Goal: Transaction & Acquisition: Book appointment/travel/reservation

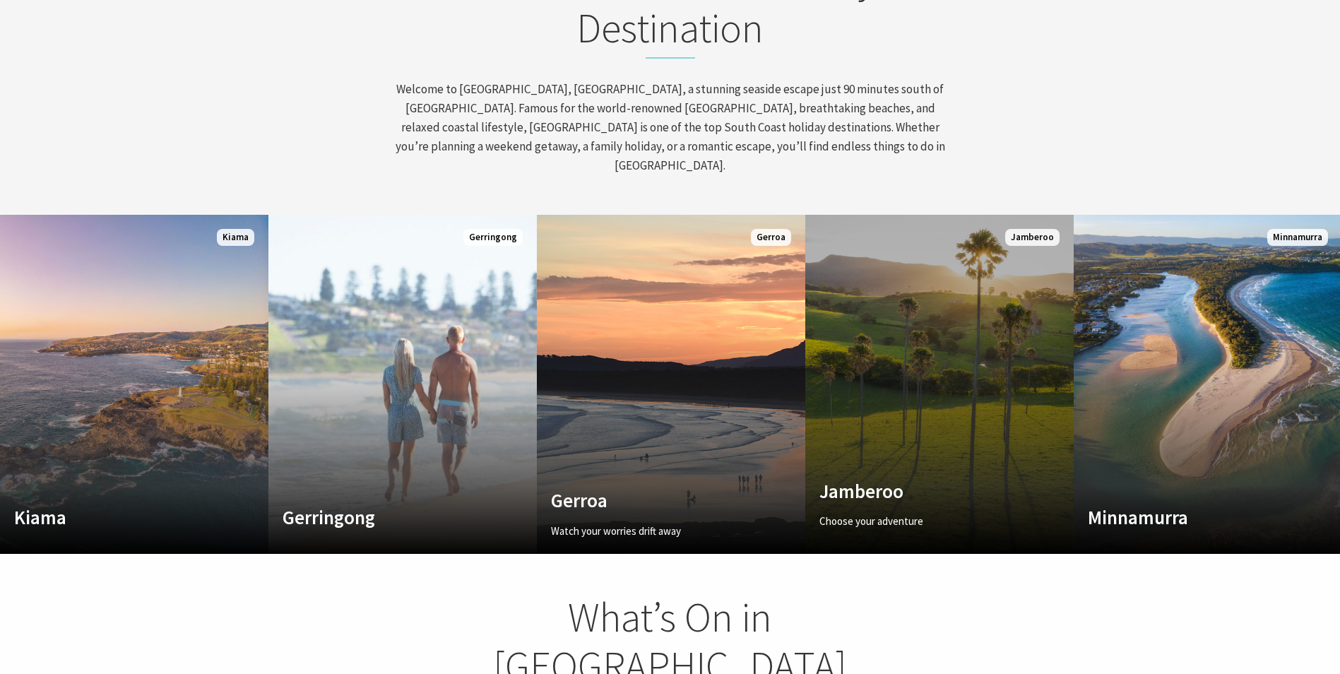
scroll to position [245, 1350]
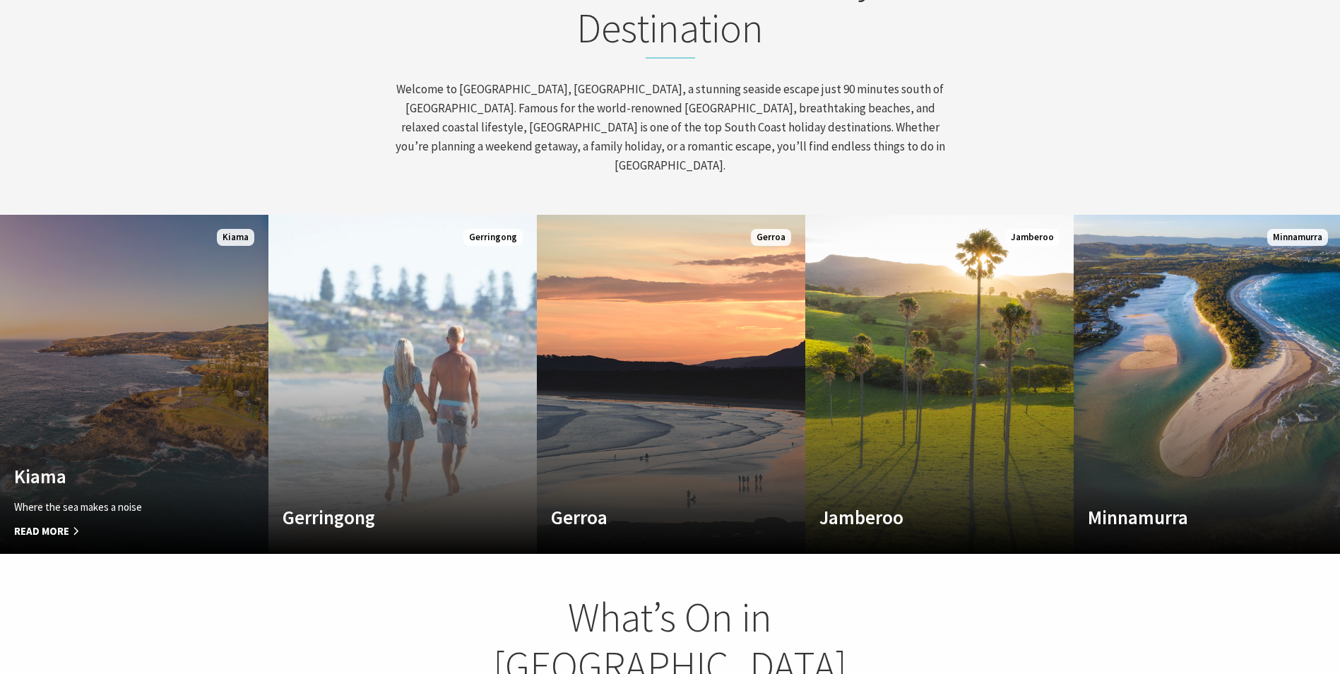
click at [201, 465] on h4 "Kiama" at bounding box center [114, 476] width 200 height 23
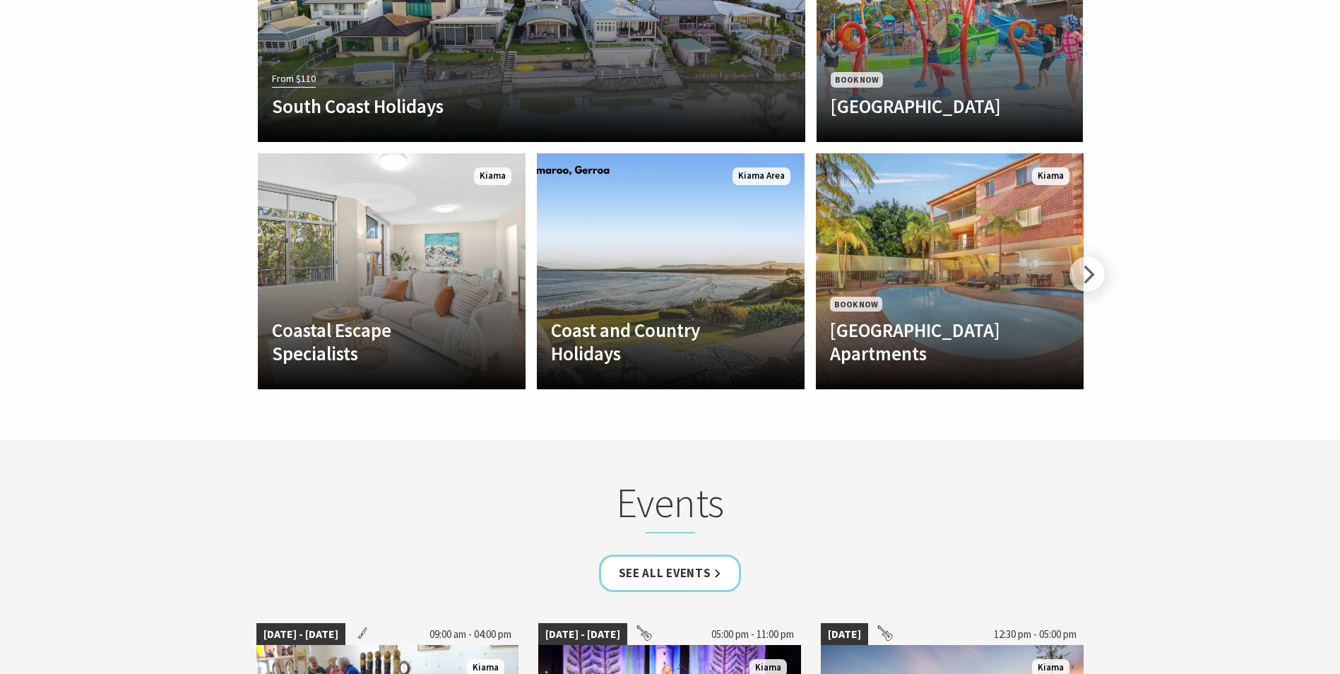
scroll to position [3319, 0]
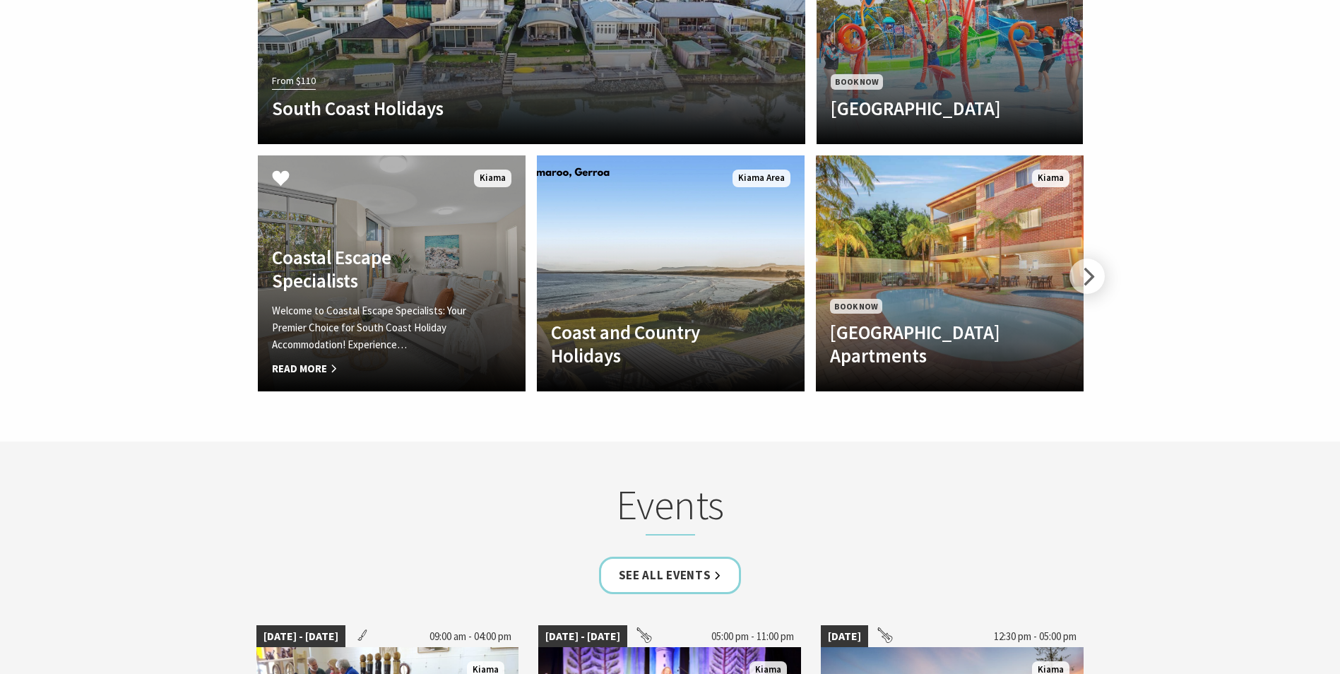
click at [349, 263] on h4 "Coastal Escape Specialists" at bounding box center [371, 269] width 199 height 46
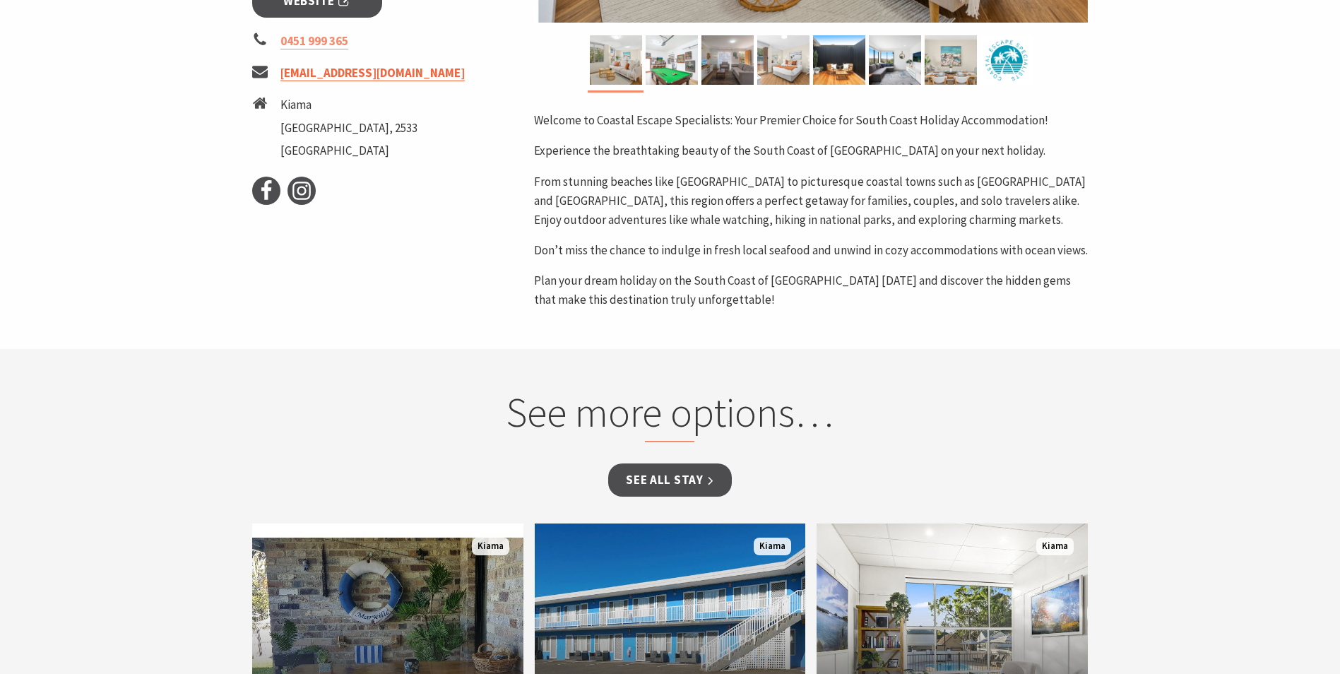
scroll to position [706, 0]
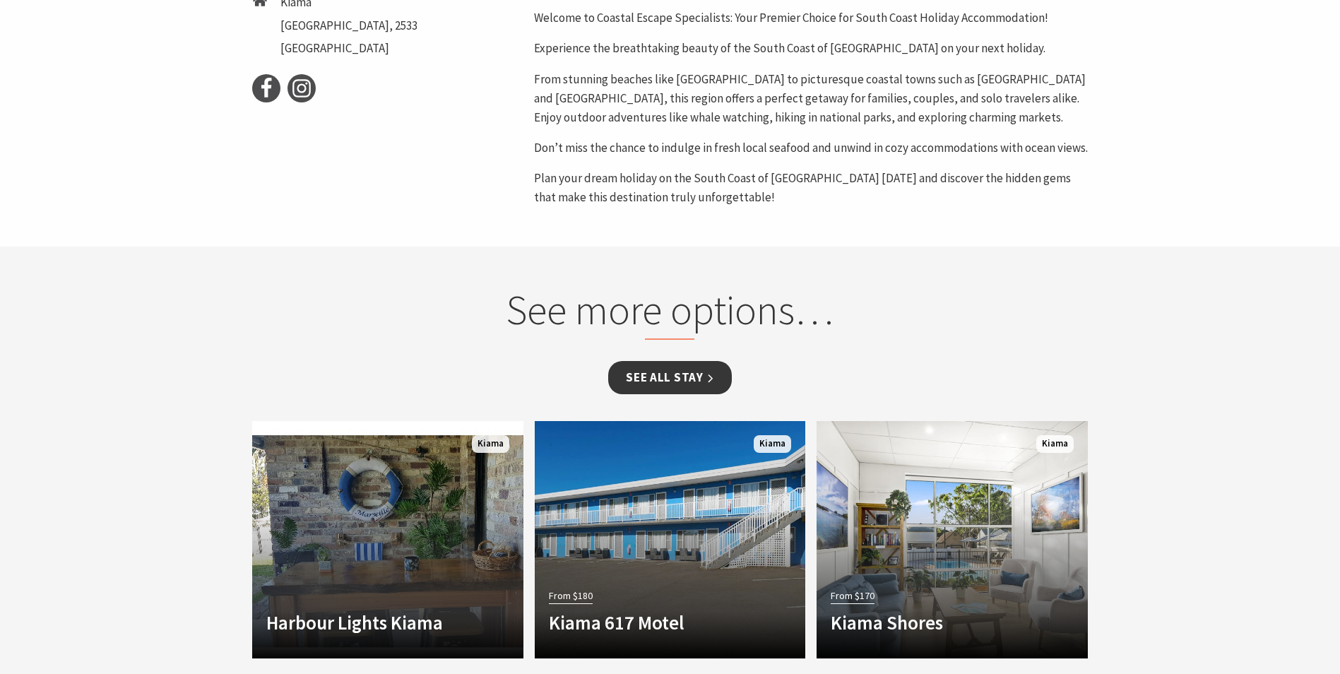
click at [670, 371] on link "See all Stay" at bounding box center [669, 377] width 123 height 33
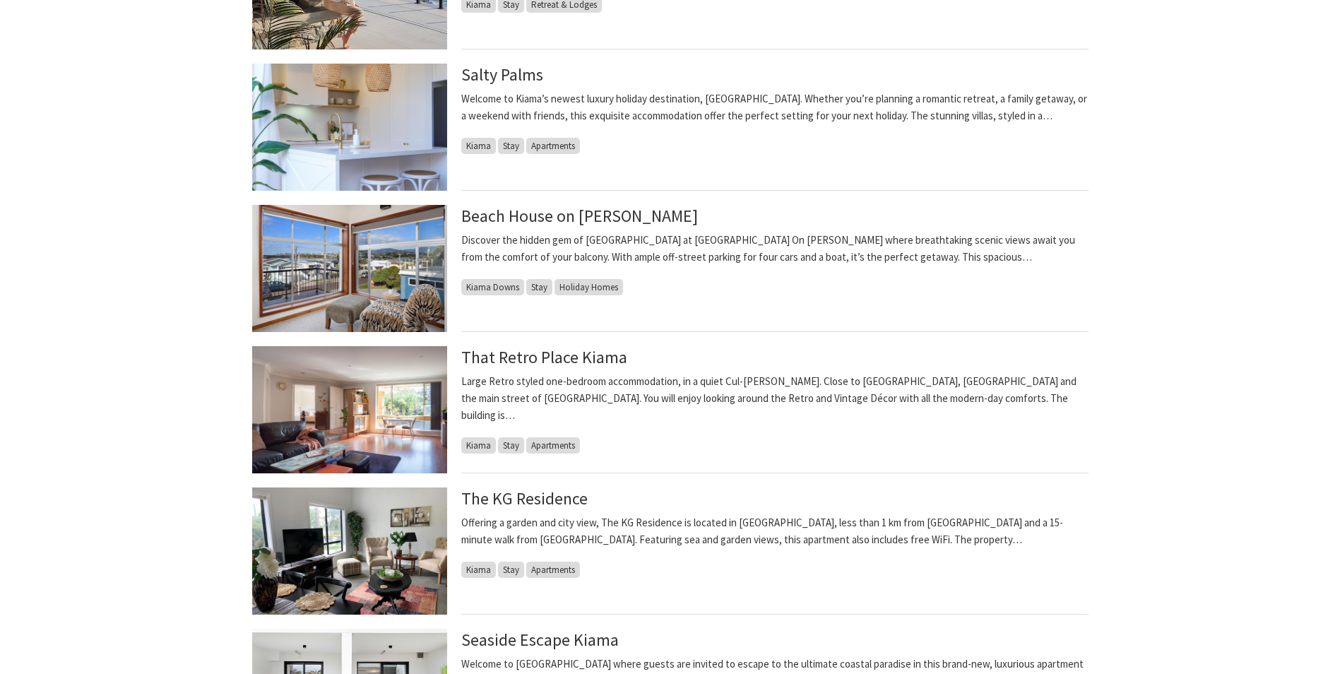
scroll to position [1059, 0]
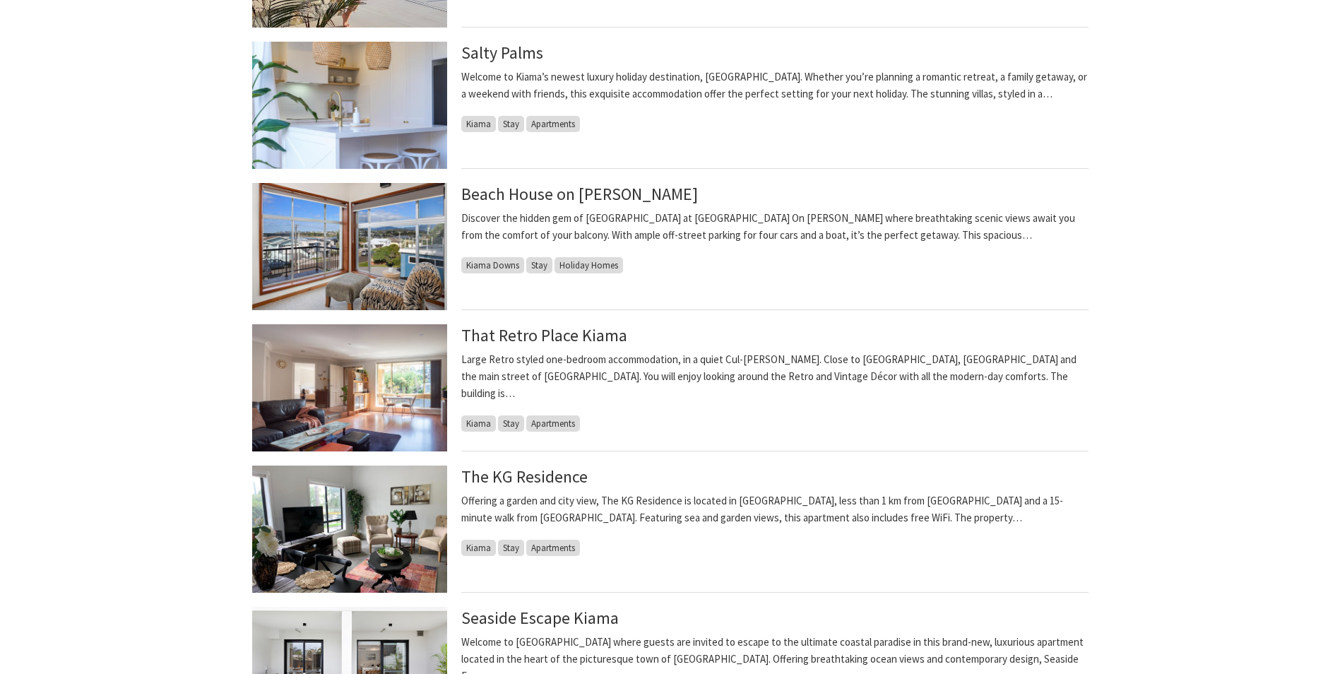
click at [371, 379] on img at bounding box center [349, 387] width 195 height 127
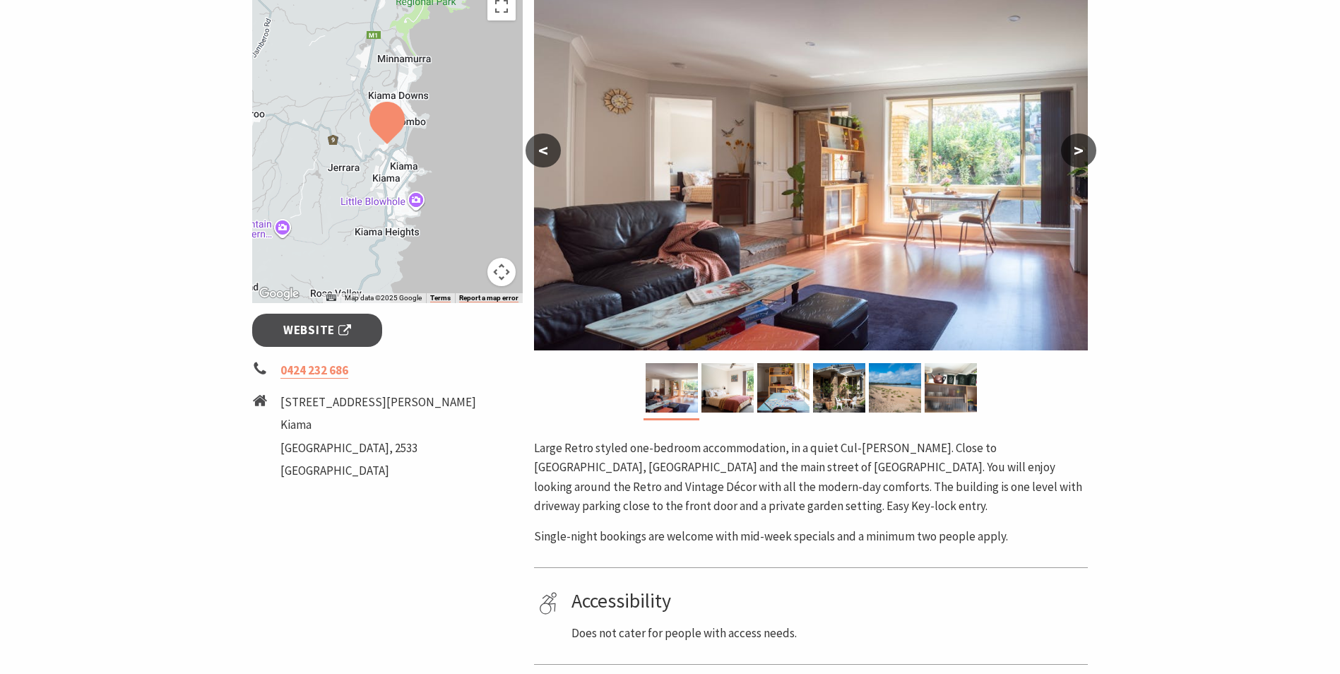
scroll to position [282, 0]
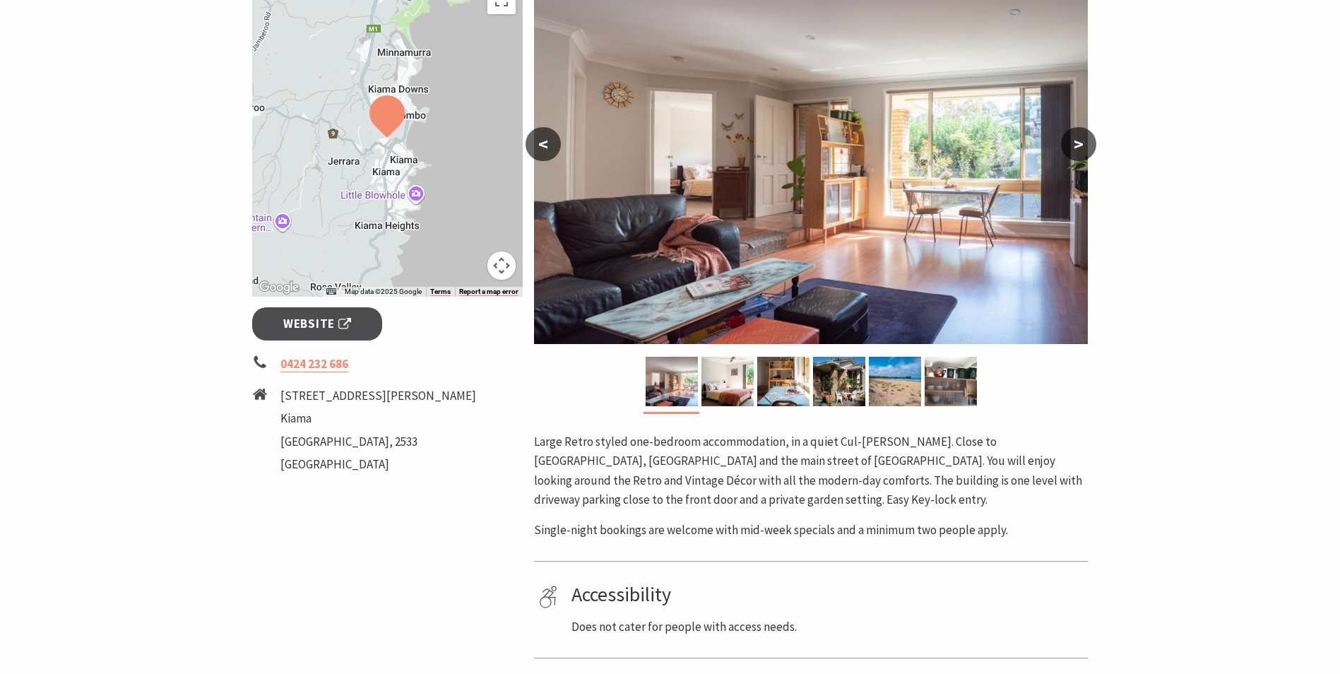
click at [1076, 145] on button ">" at bounding box center [1078, 144] width 35 height 34
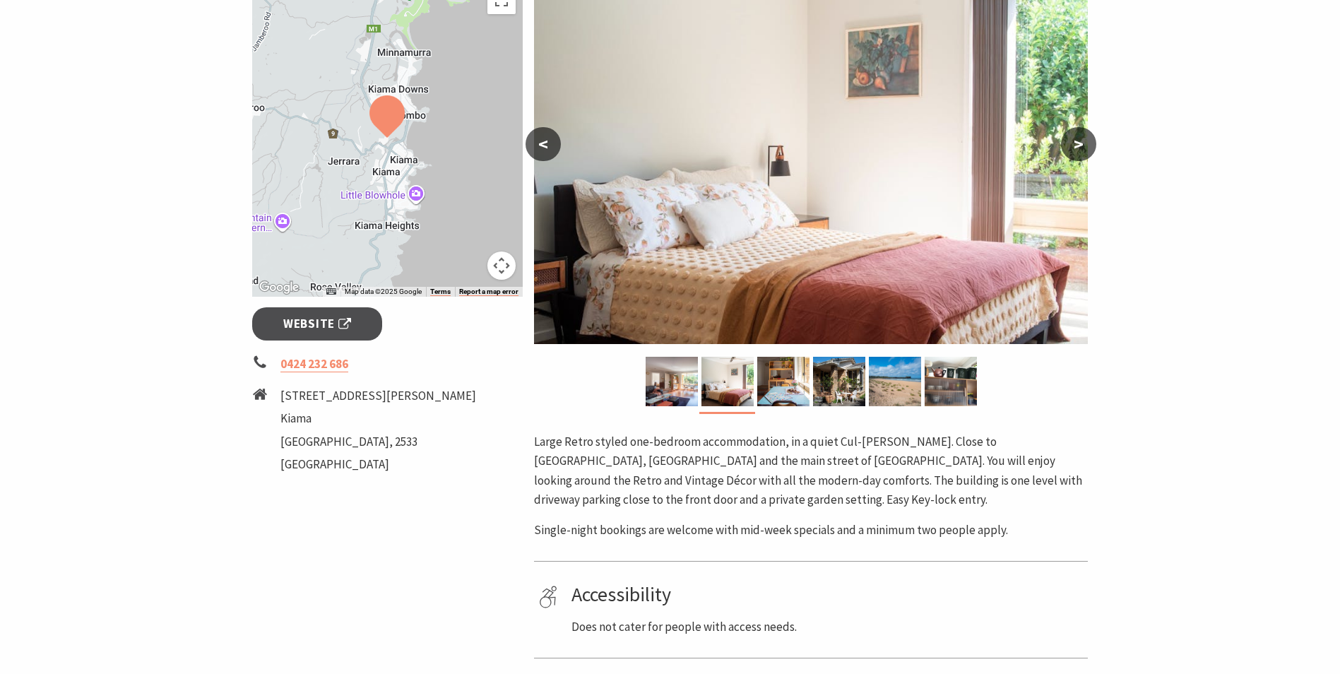
click at [1076, 143] on button ">" at bounding box center [1078, 144] width 35 height 34
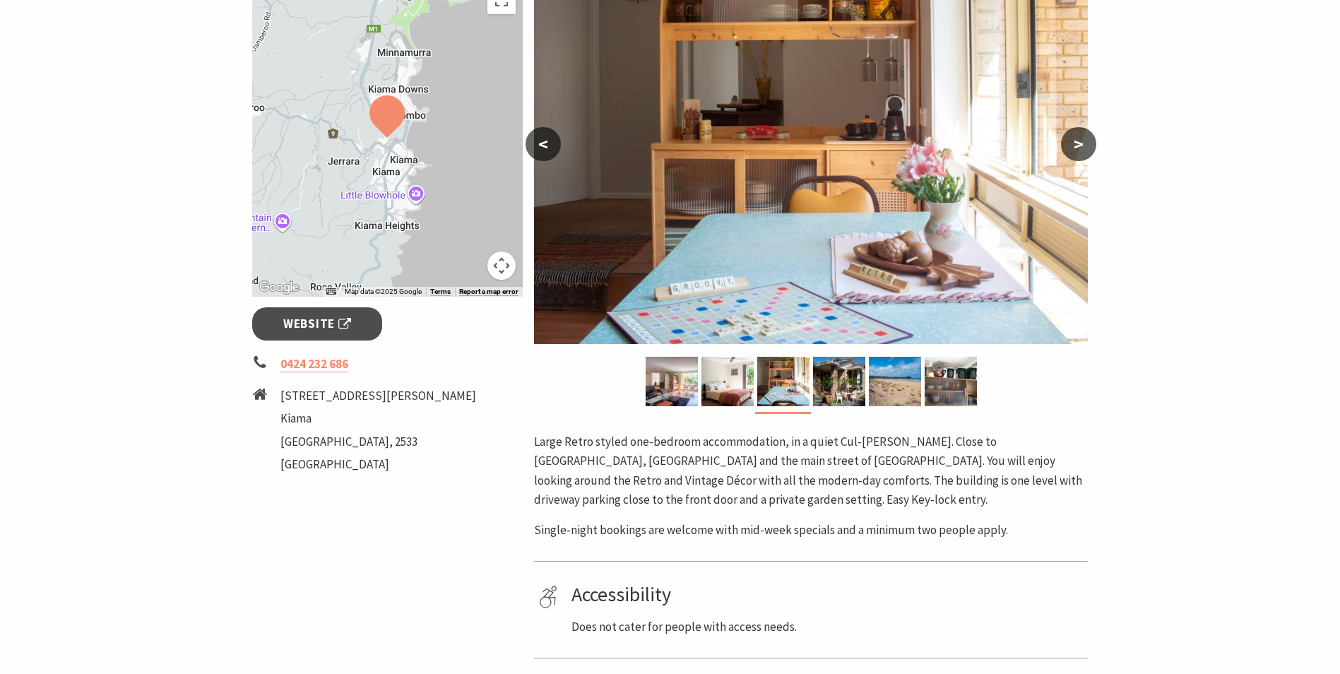
click at [1076, 143] on button ">" at bounding box center [1078, 144] width 35 height 34
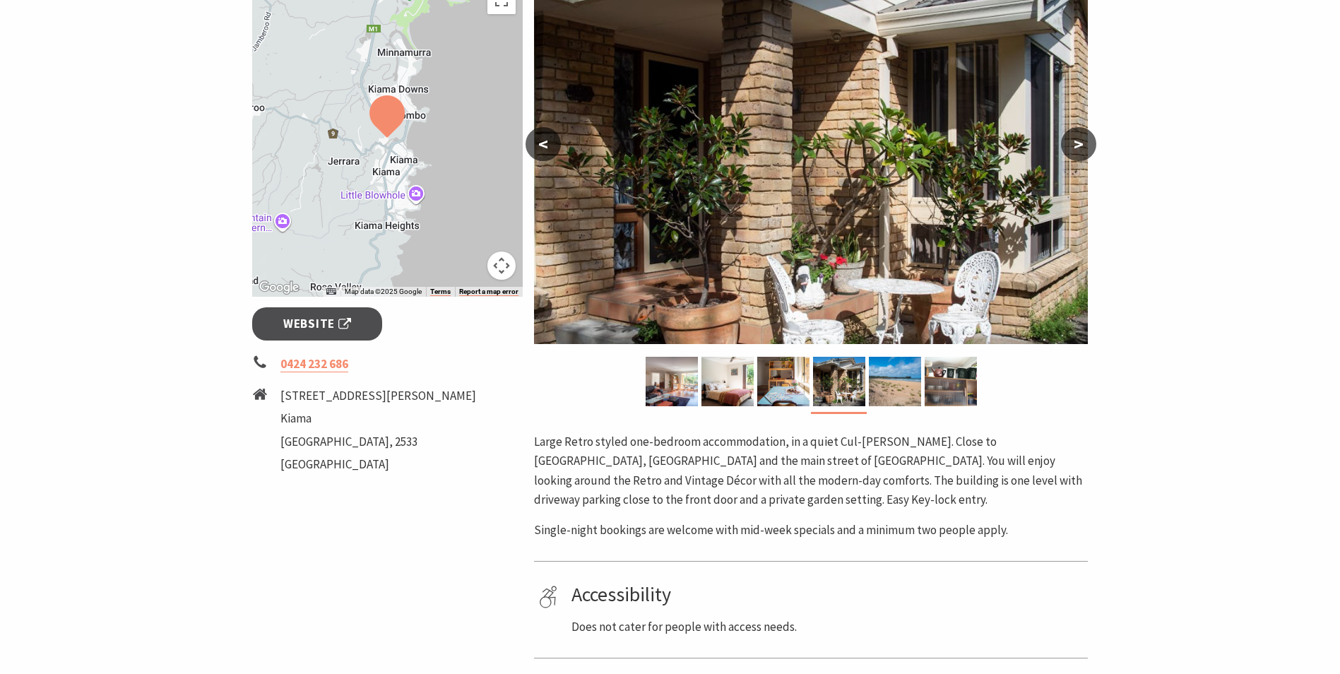
click at [1076, 143] on button ">" at bounding box center [1078, 144] width 35 height 34
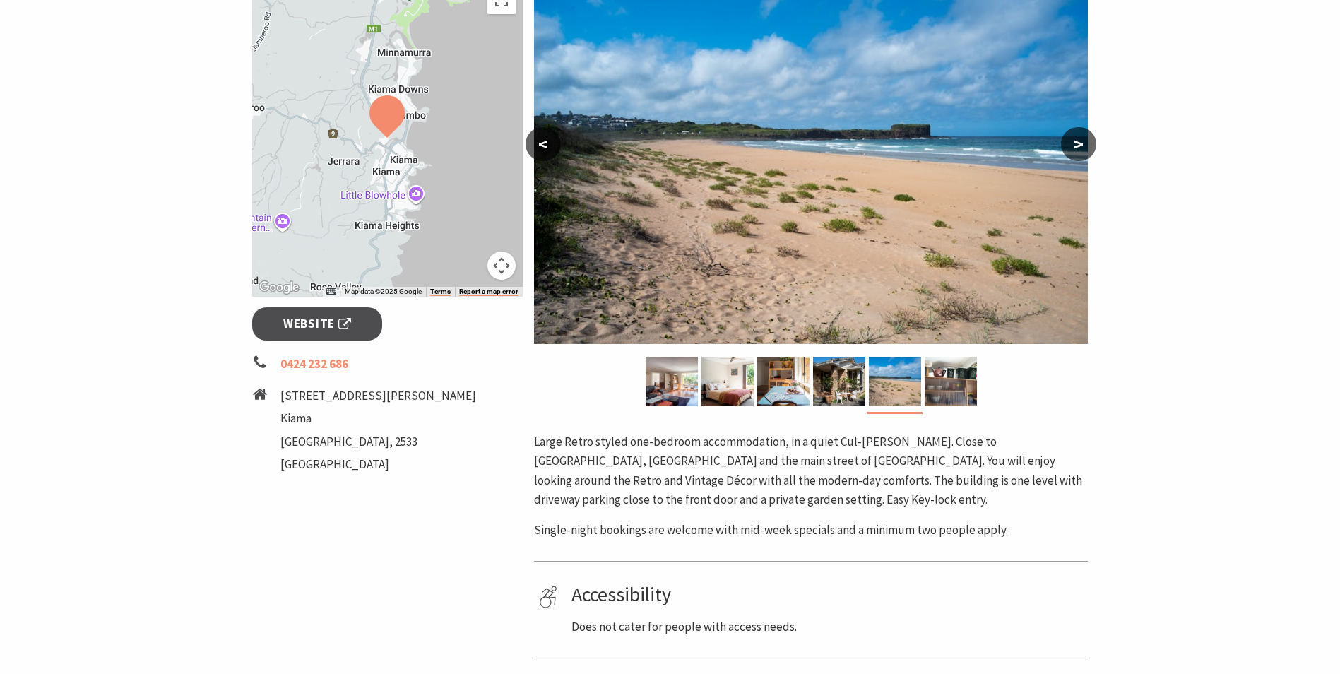
click at [1076, 143] on button ">" at bounding box center [1078, 144] width 35 height 34
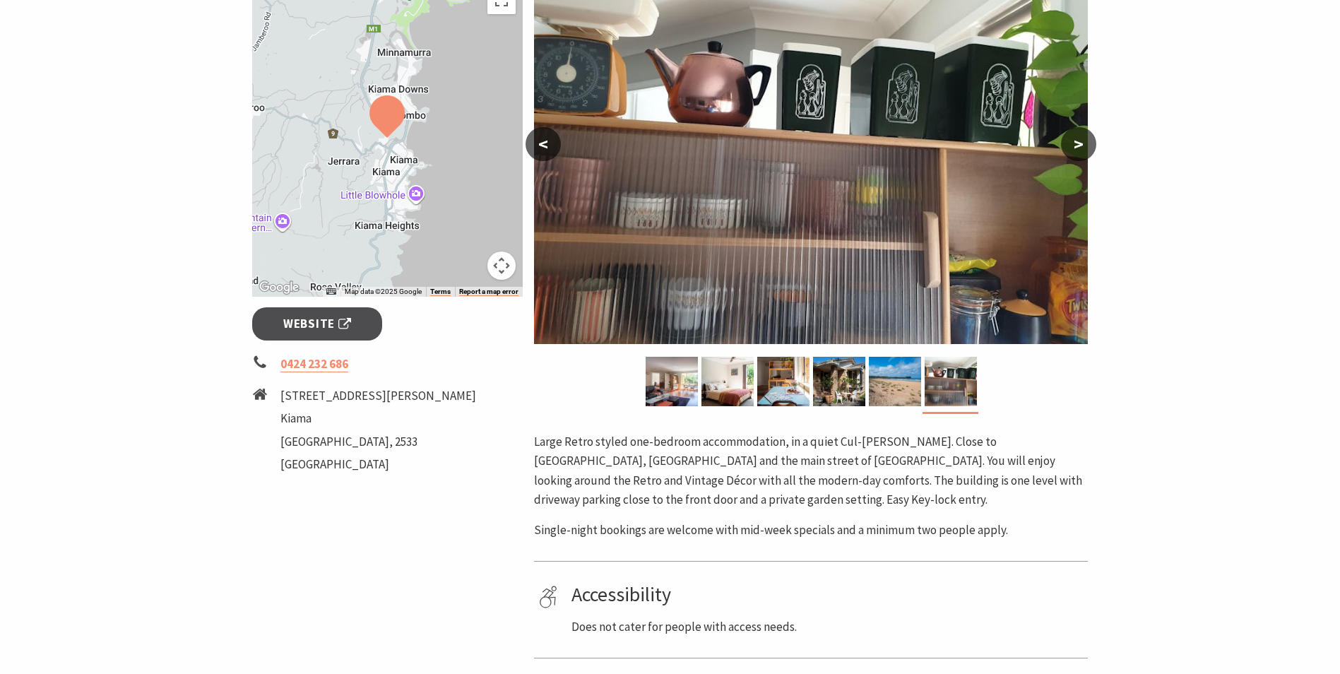
click at [1076, 143] on button ">" at bounding box center [1078, 144] width 35 height 34
click at [1087, 141] on button ">" at bounding box center [1078, 144] width 35 height 34
click at [1081, 143] on button ">" at bounding box center [1078, 144] width 35 height 34
click at [543, 138] on button "<" at bounding box center [542, 144] width 35 height 34
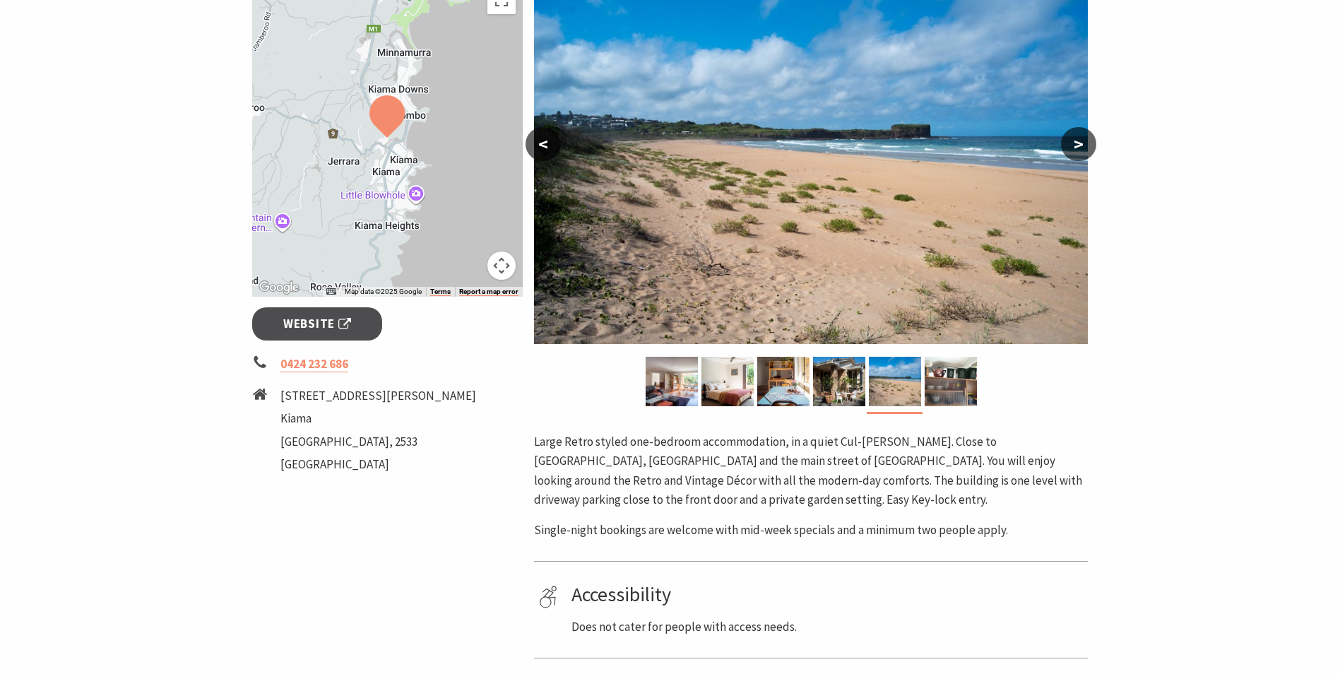
click at [543, 138] on button "<" at bounding box center [542, 144] width 35 height 34
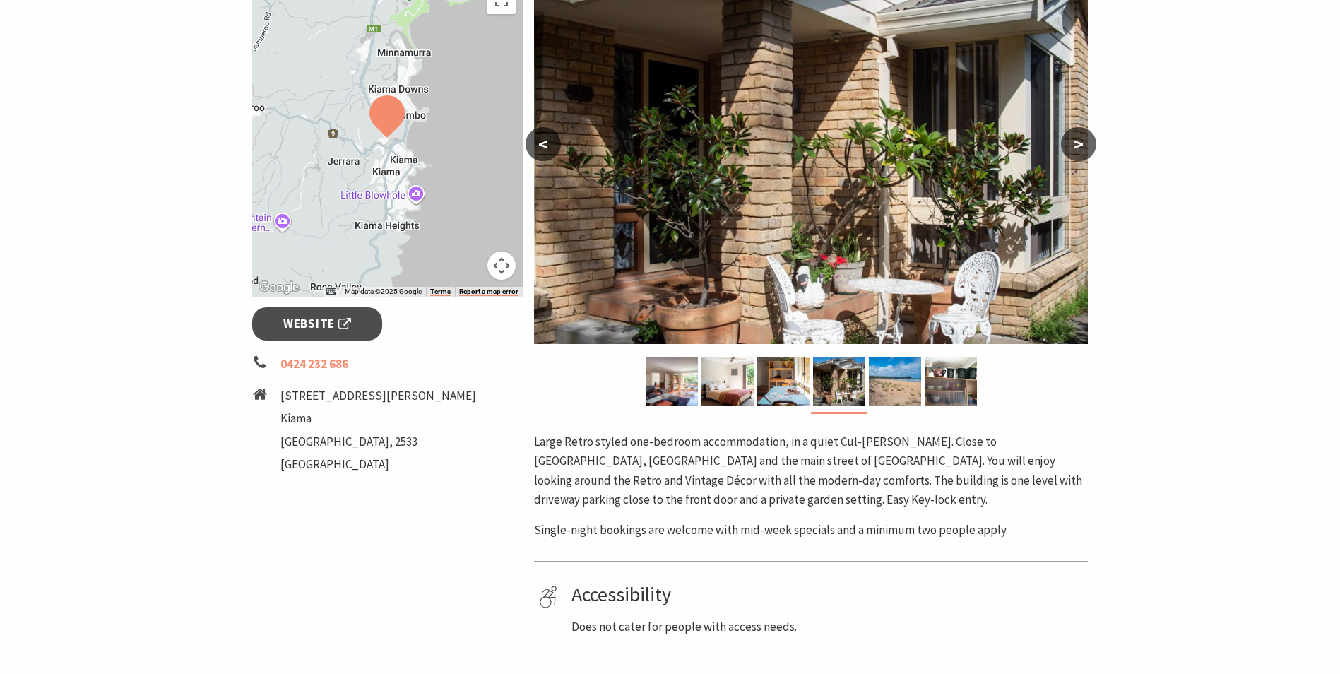
click at [543, 138] on button "<" at bounding box center [542, 144] width 35 height 34
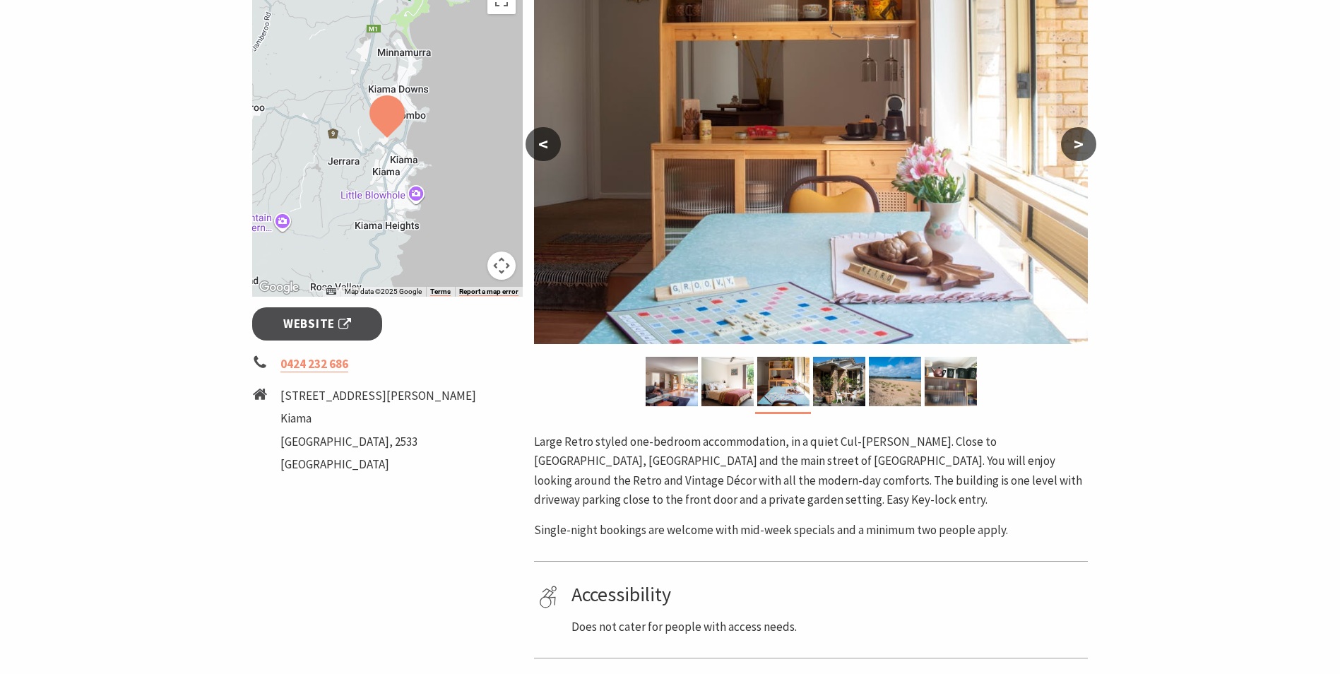
click at [543, 138] on button "<" at bounding box center [542, 144] width 35 height 34
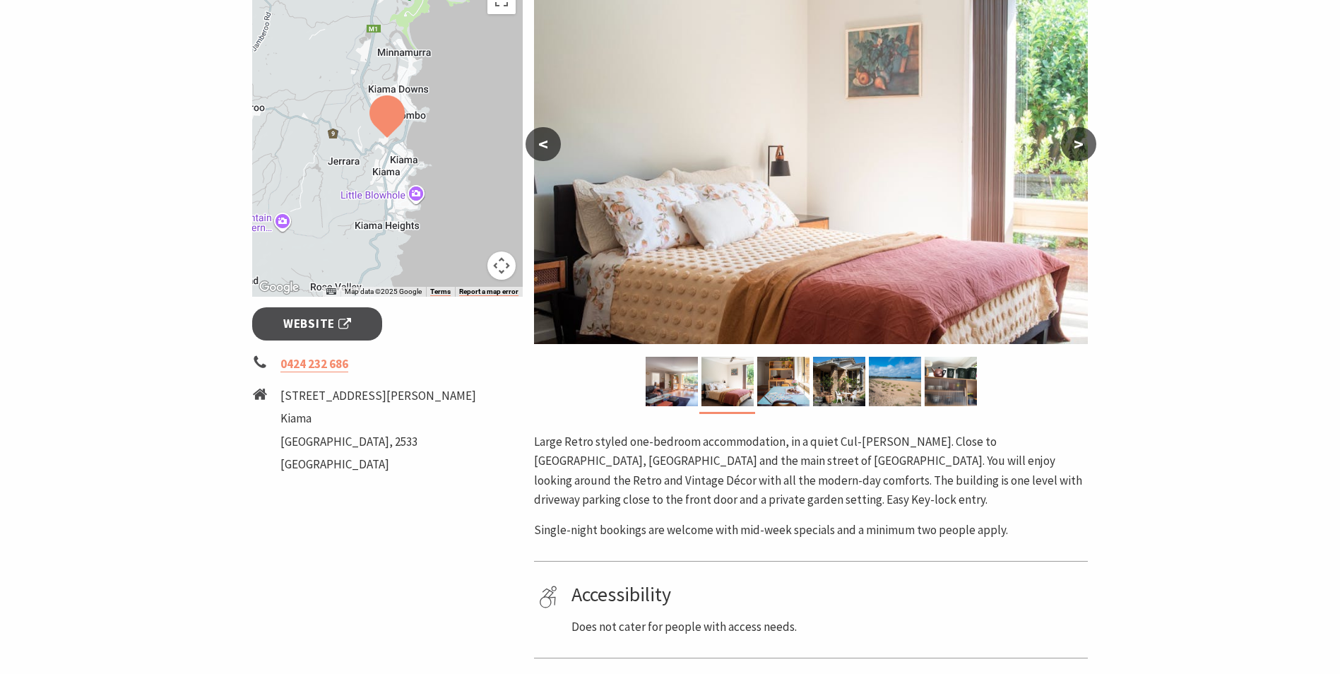
click at [543, 138] on button "<" at bounding box center [542, 144] width 35 height 34
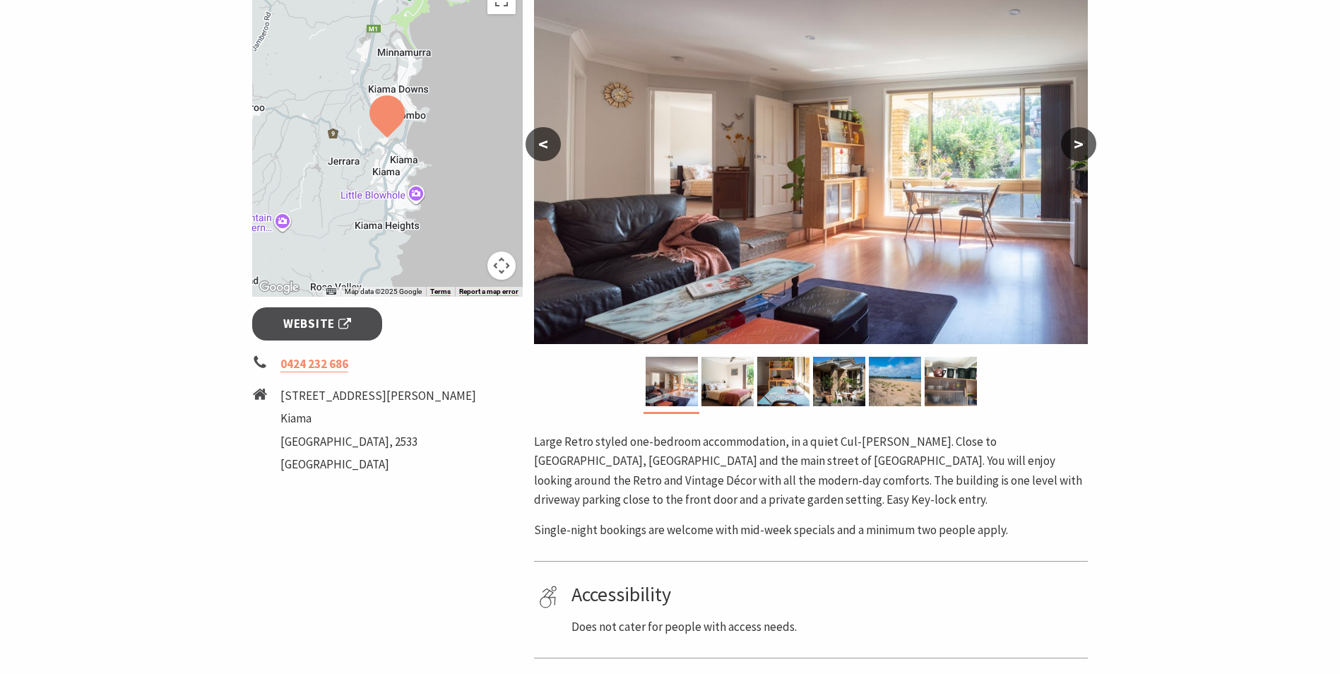
click at [543, 138] on button "<" at bounding box center [542, 144] width 35 height 34
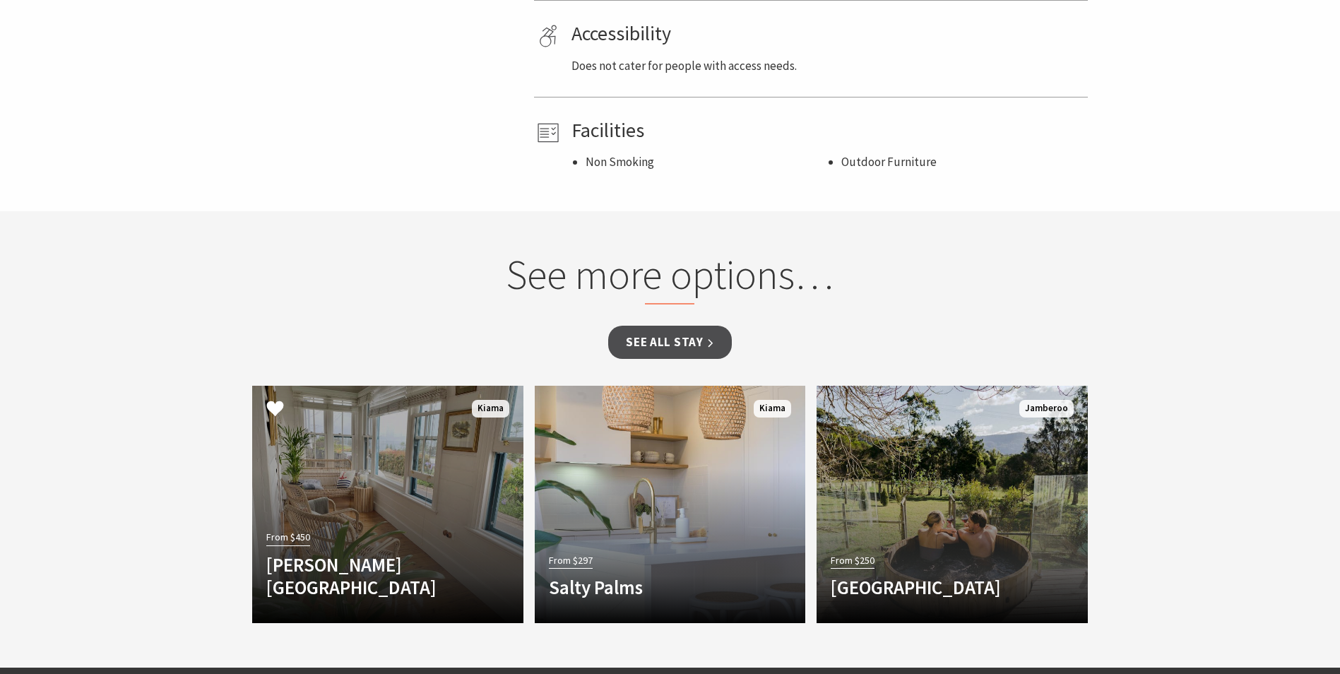
scroll to position [918, 0]
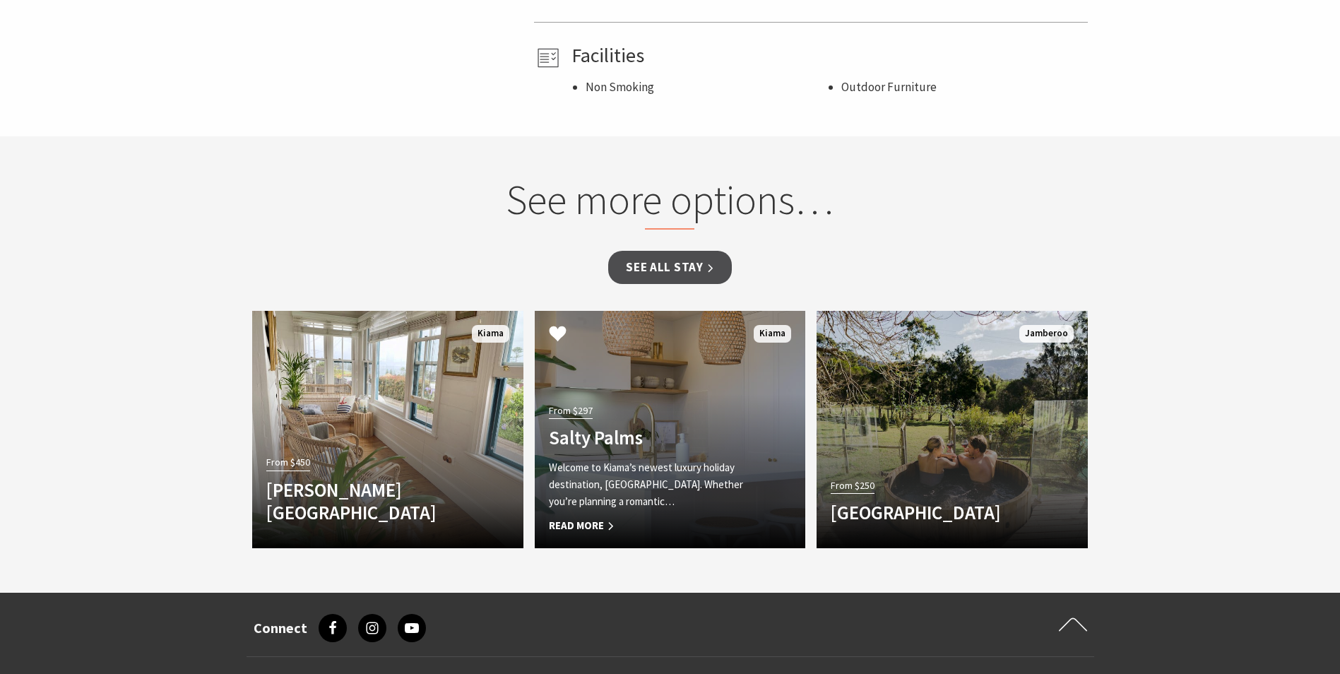
click at [663, 424] on div "From $297 Salty Palms Welcome to Kiama’s newest luxury holiday destination, Sal…" at bounding box center [650, 467] width 230 height 134
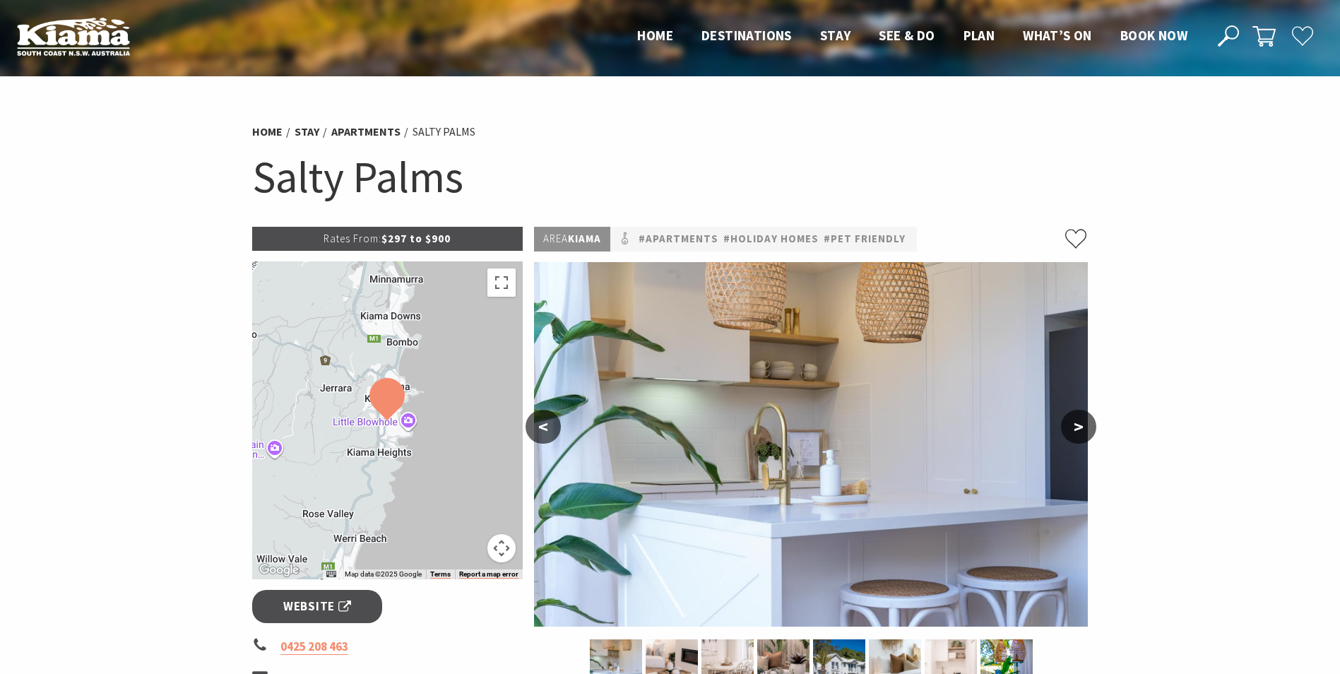
click at [1084, 427] on button ">" at bounding box center [1078, 427] width 35 height 34
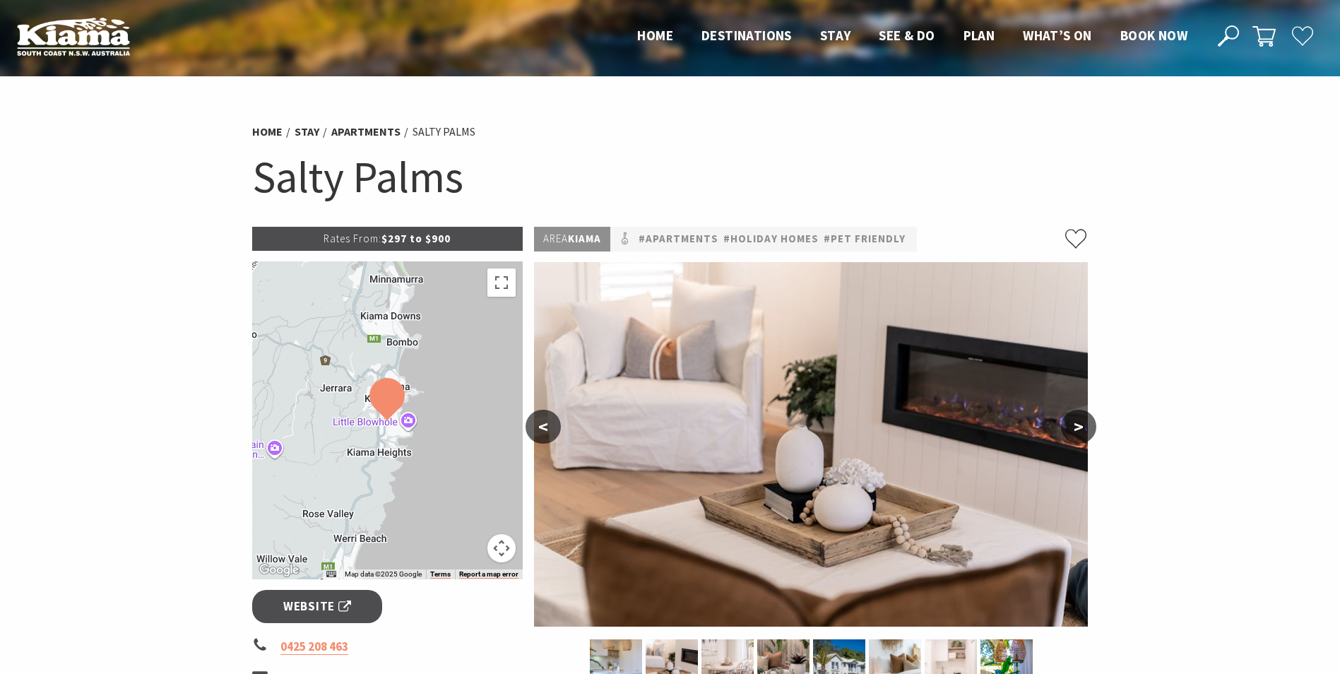
click at [1084, 427] on button ">" at bounding box center [1078, 427] width 35 height 34
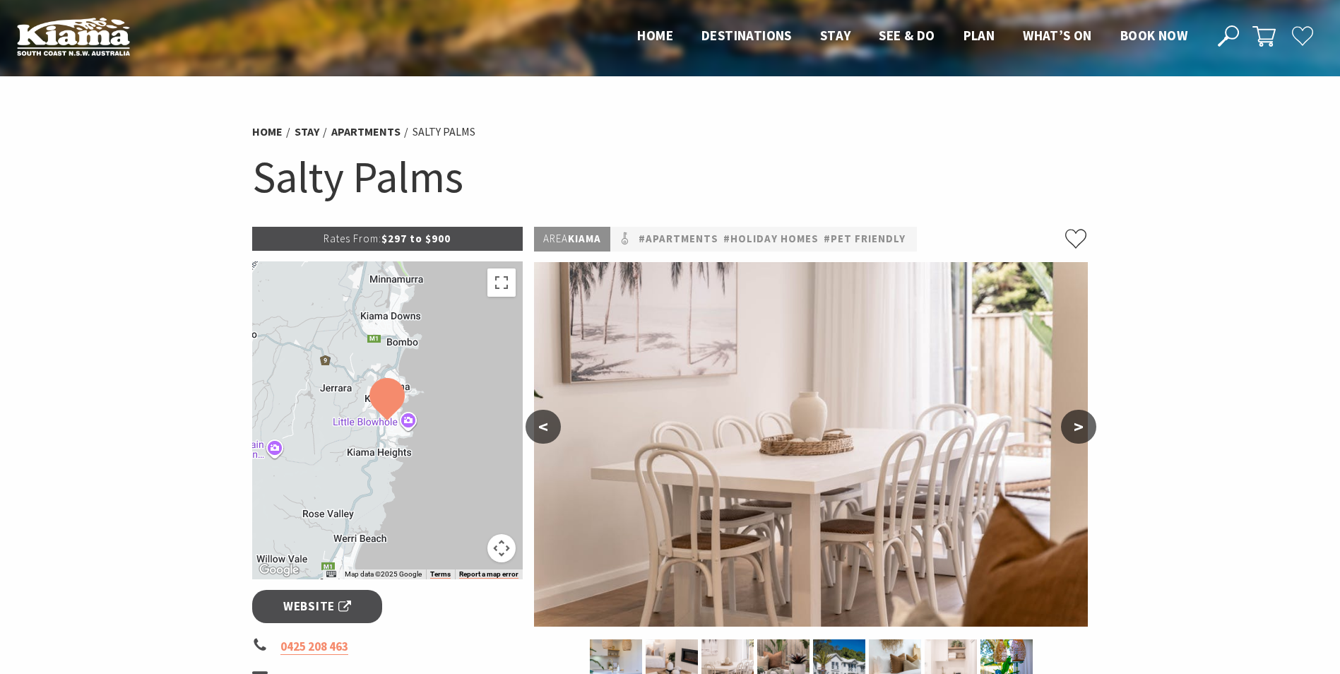
click at [1084, 427] on button ">" at bounding box center [1078, 427] width 35 height 34
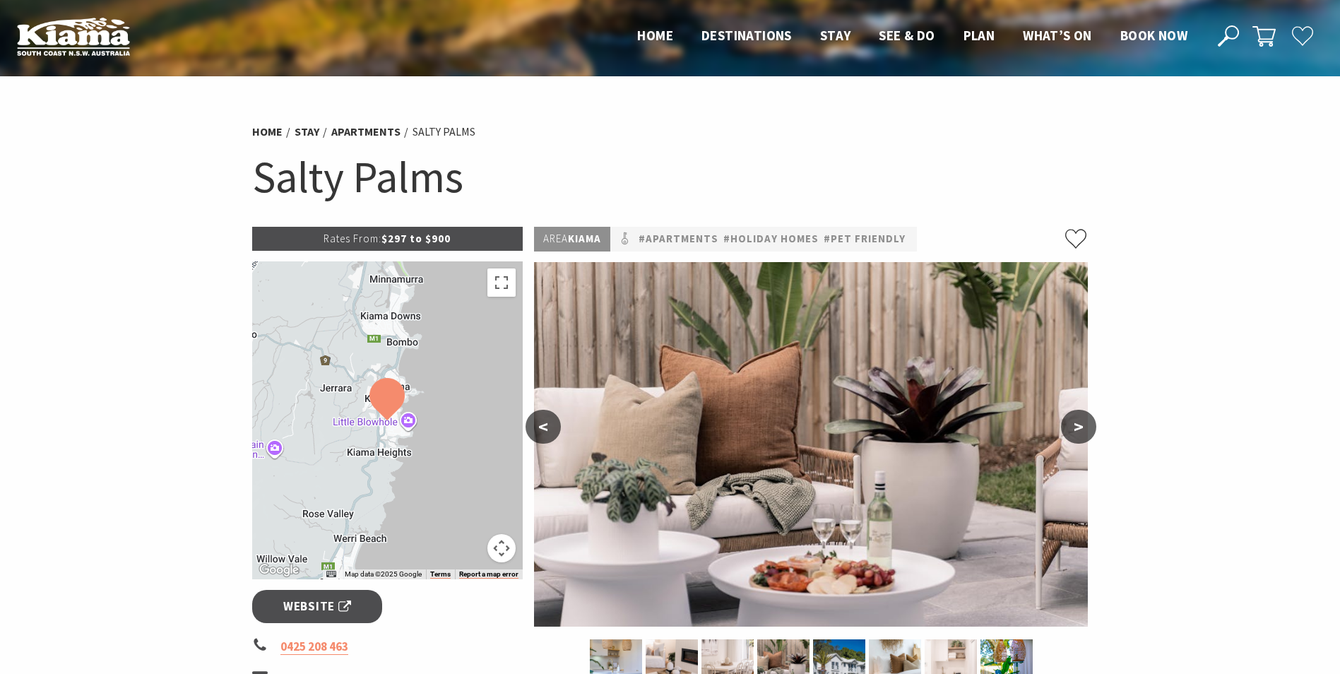
click at [1084, 427] on button ">" at bounding box center [1078, 427] width 35 height 34
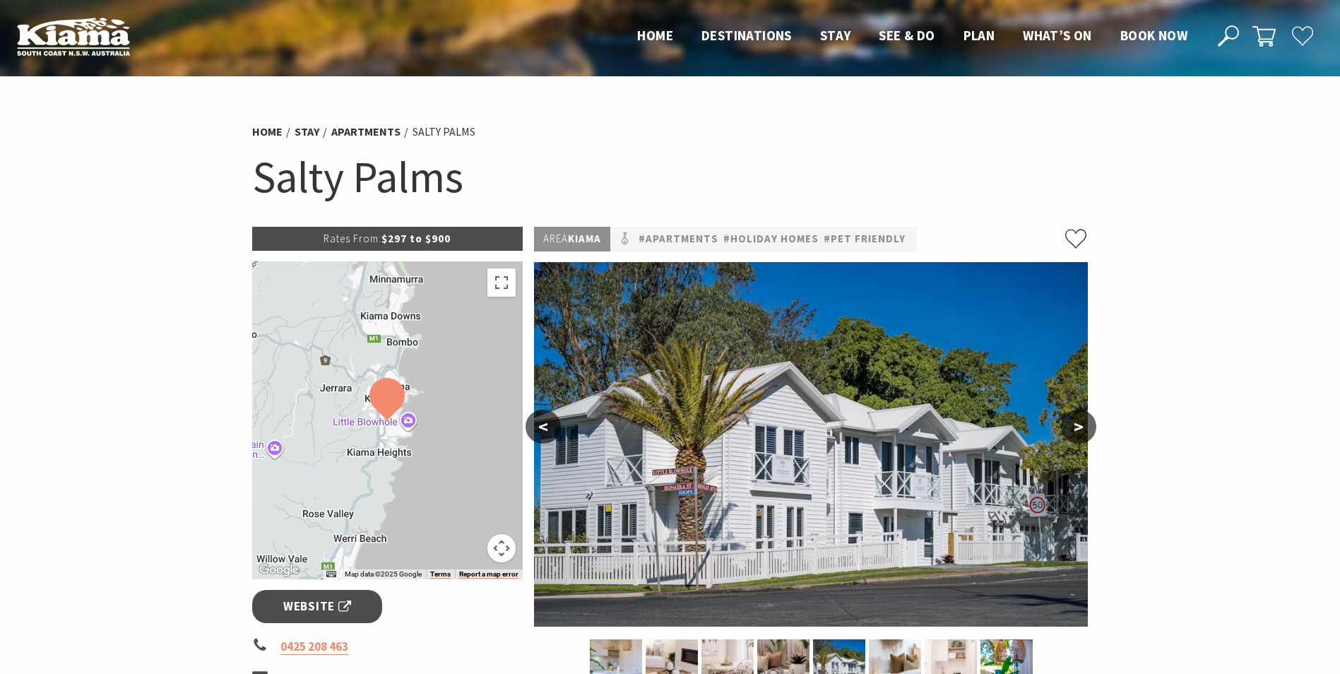
click at [1084, 427] on button ">" at bounding box center [1078, 427] width 35 height 34
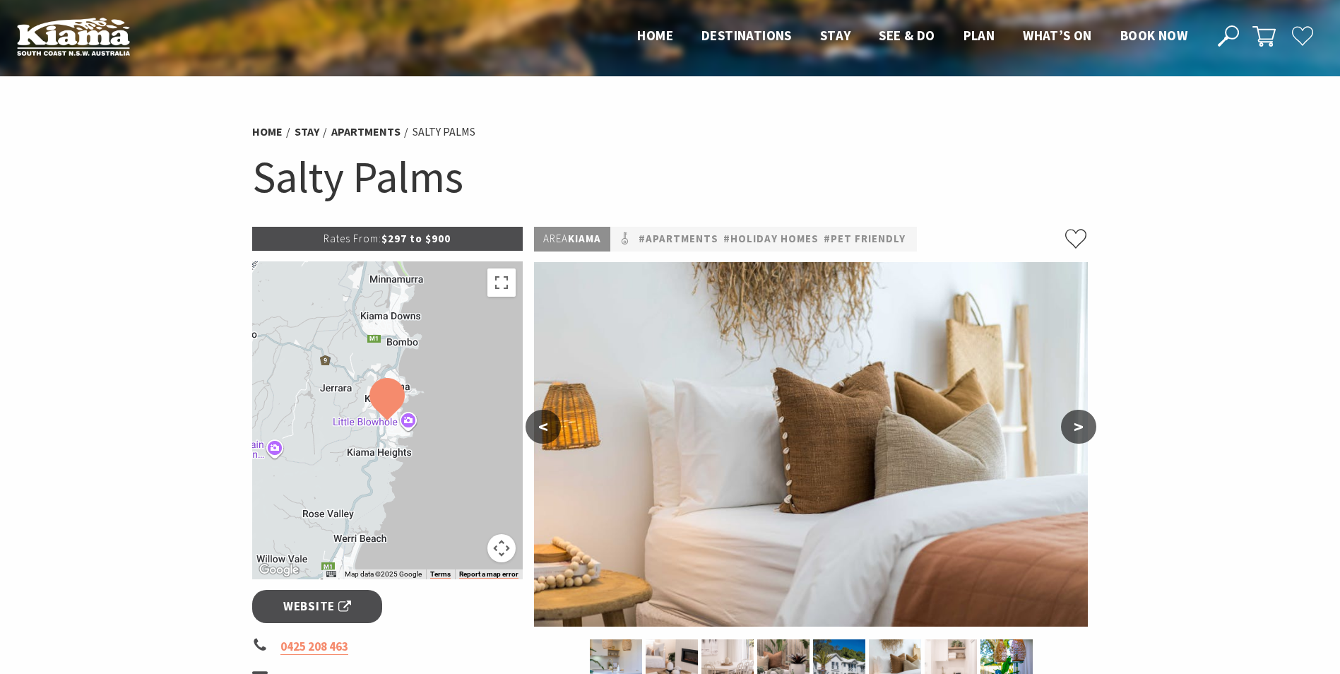
click at [1084, 427] on button ">" at bounding box center [1078, 427] width 35 height 34
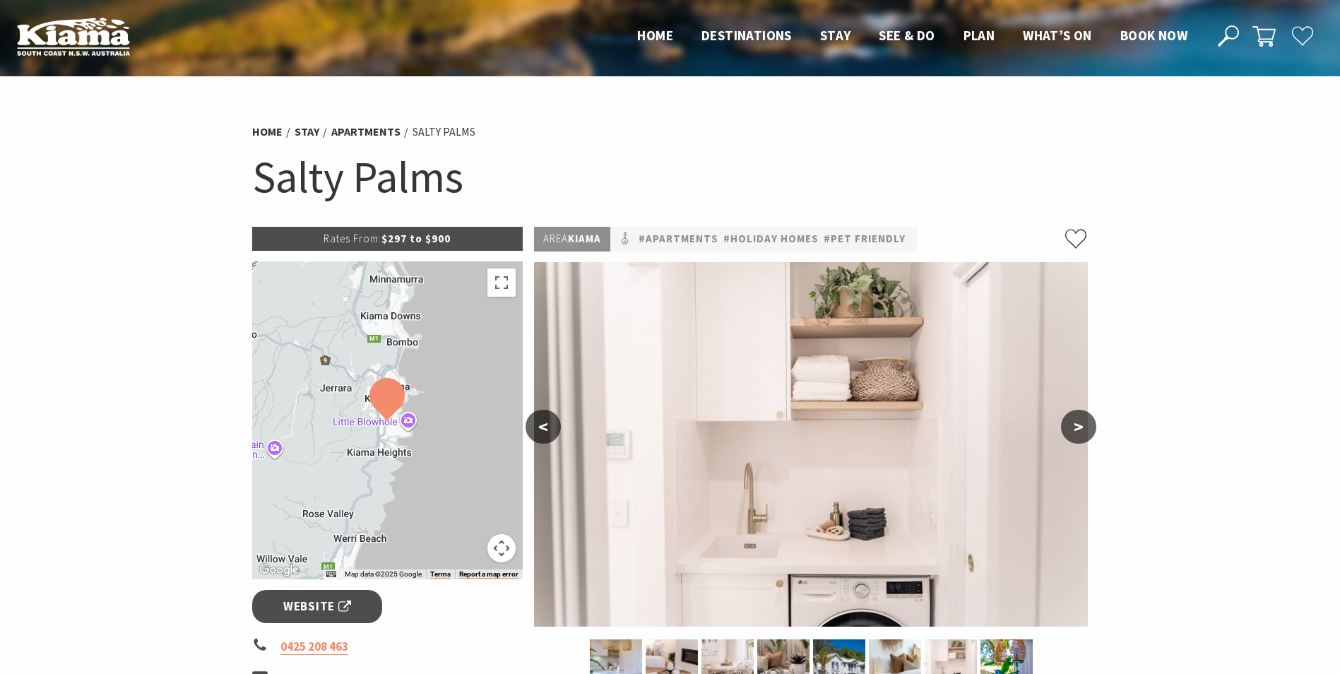
click at [1084, 427] on button ">" at bounding box center [1078, 427] width 35 height 34
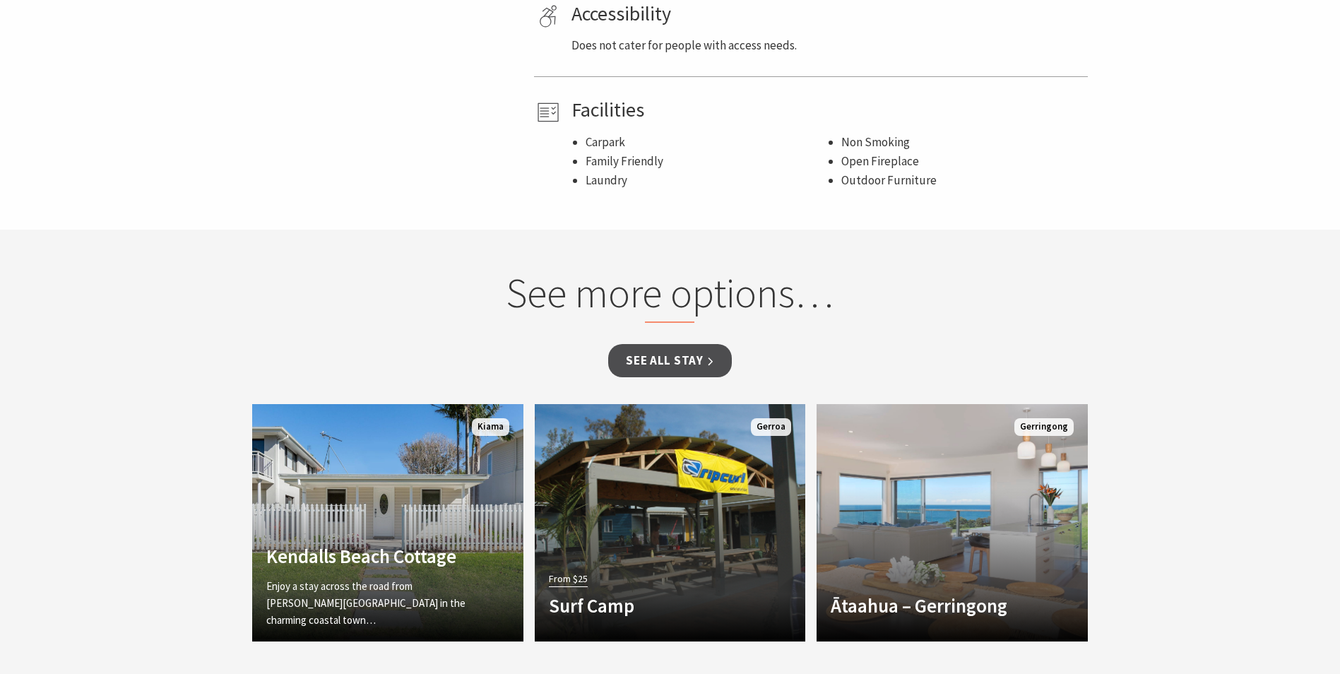
scroll to position [918, 0]
